Goal: Check status

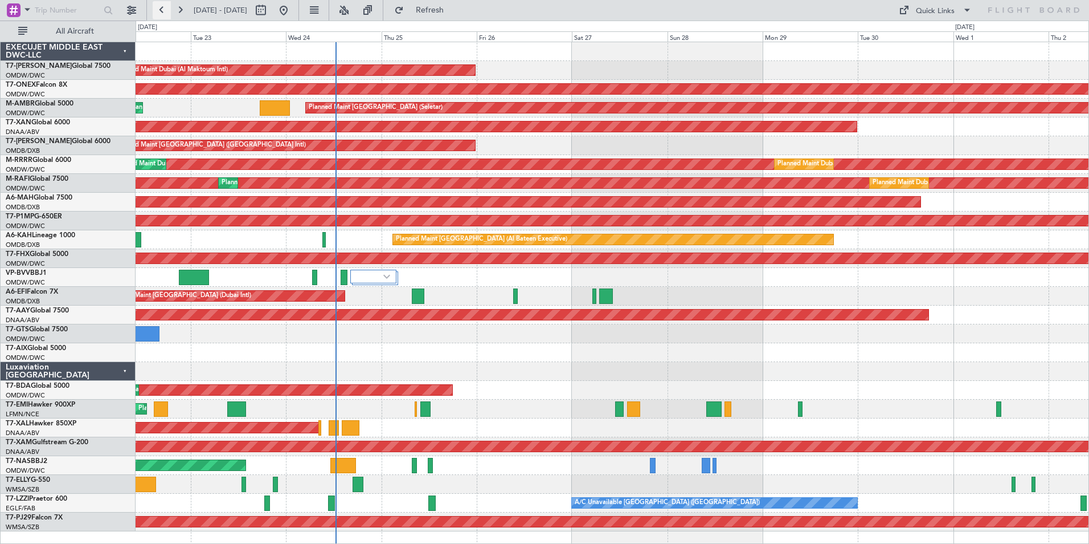
click at [160, 14] on button at bounding box center [162, 10] width 18 height 18
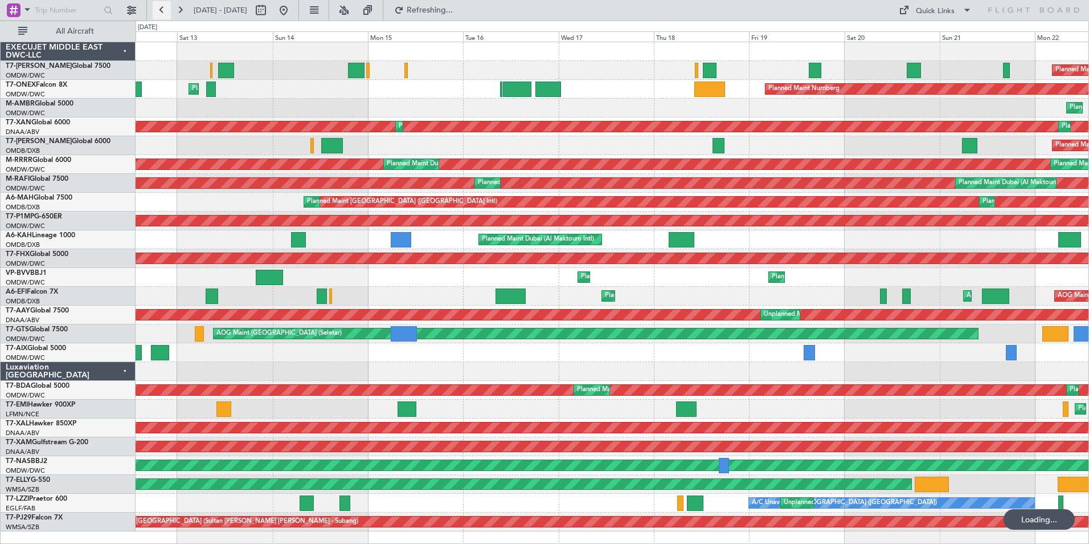
click at [161, 11] on button at bounding box center [162, 10] width 18 height 18
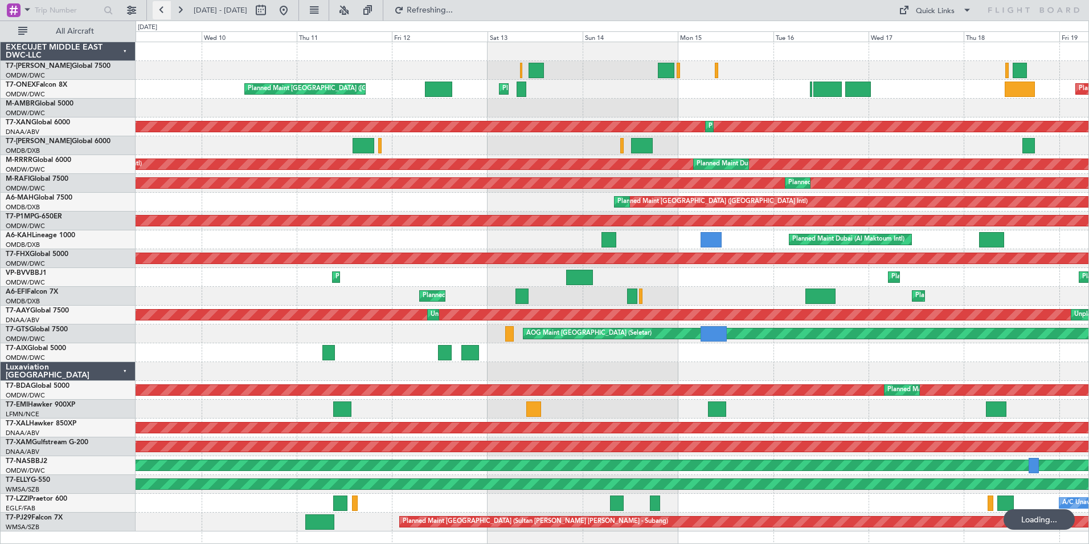
click at [161, 11] on button at bounding box center [162, 10] width 18 height 18
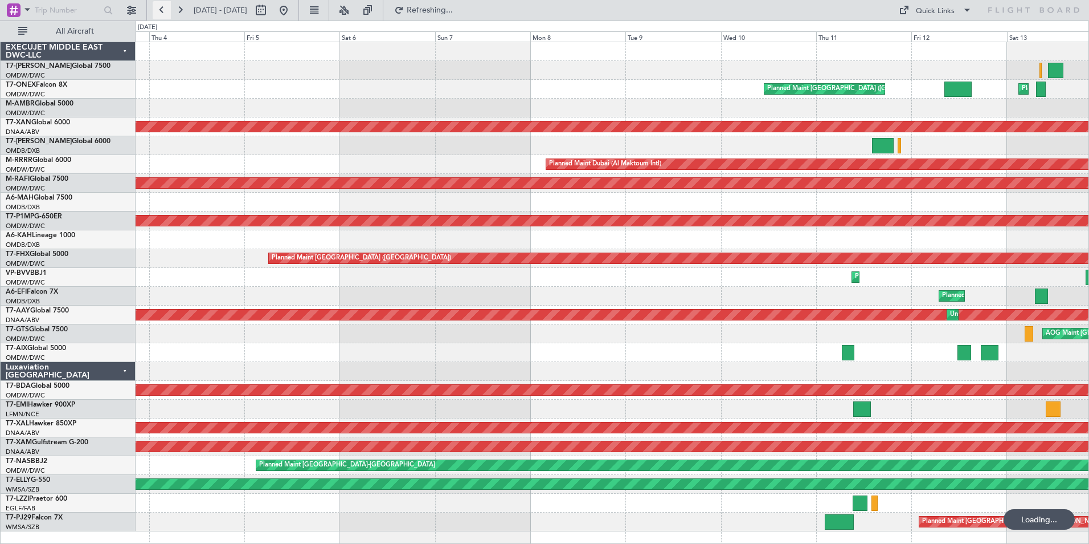
click at [161, 11] on button at bounding box center [162, 10] width 18 height 18
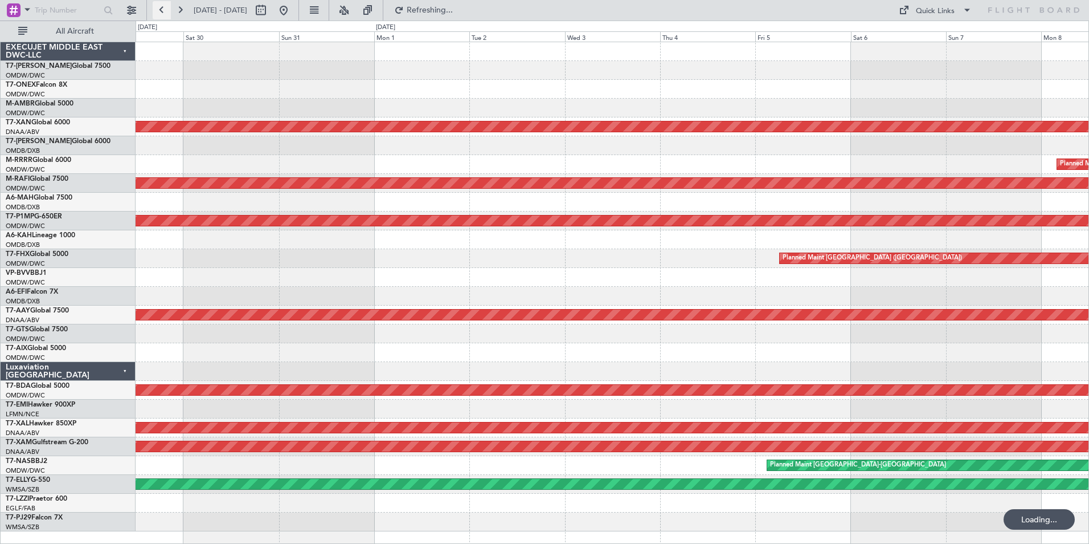
click at [161, 11] on button at bounding box center [162, 10] width 18 height 18
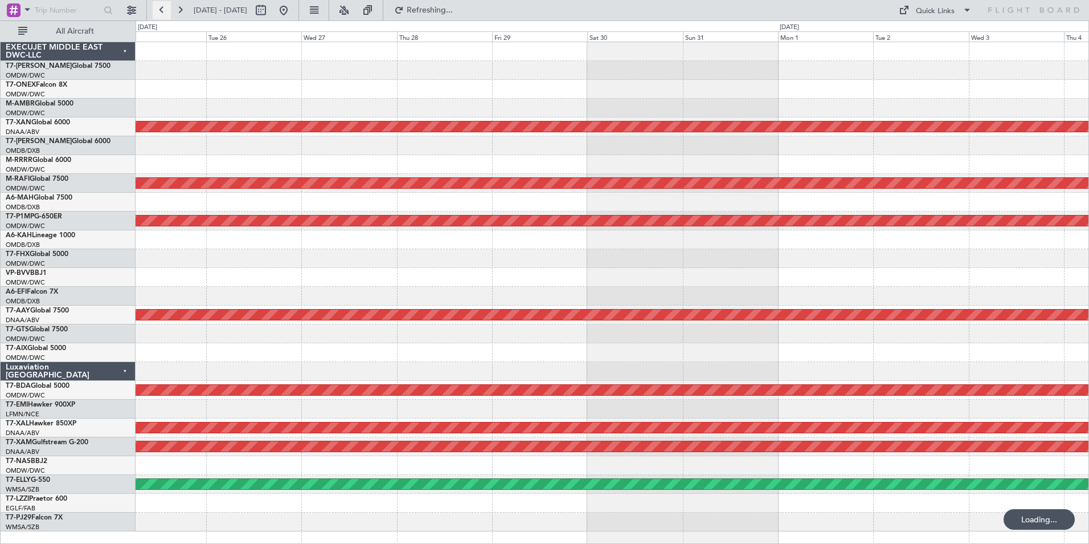
click at [161, 11] on button at bounding box center [162, 10] width 18 height 18
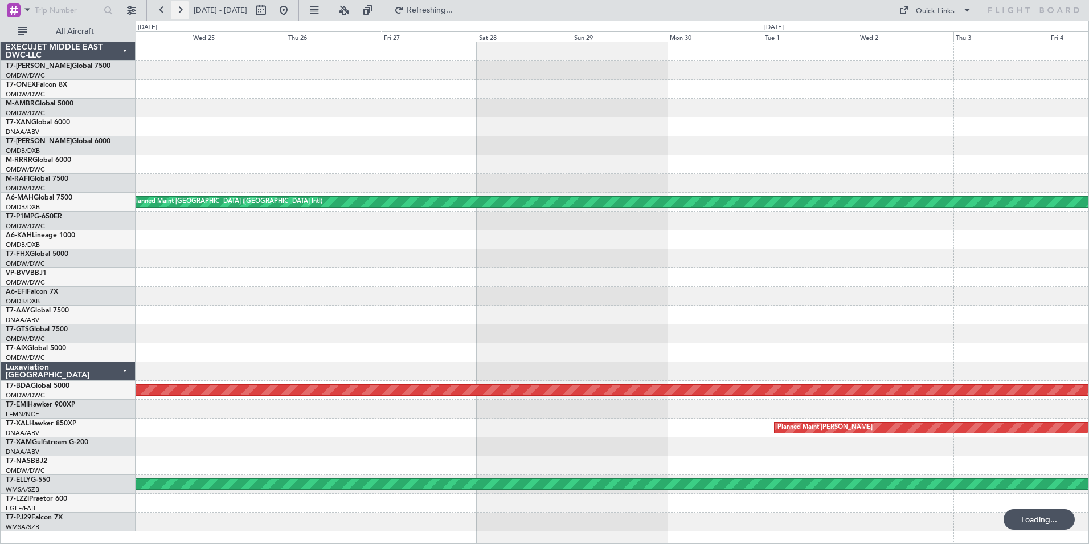
click at [180, 9] on button at bounding box center [180, 10] width 18 height 18
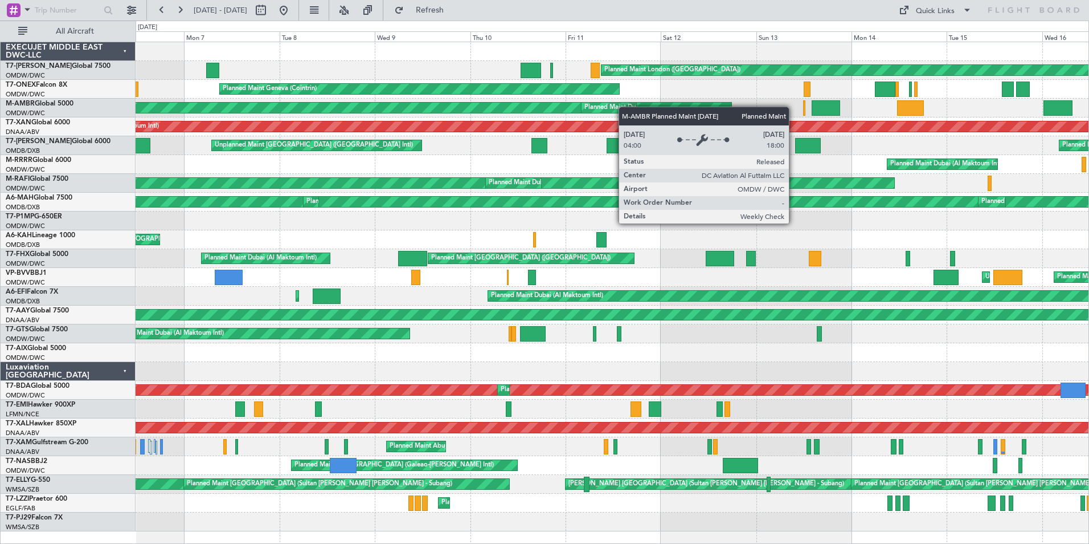
click at [589, 108] on div "Planned Maint Dubai (Al Maktoum Intl) Planned Maint [GEOGRAPHIC_DATA] (Al Makto…" at bounding box center [612, 108] width 953 height 19
